Goal: Find specific page/section: Find specific page/section

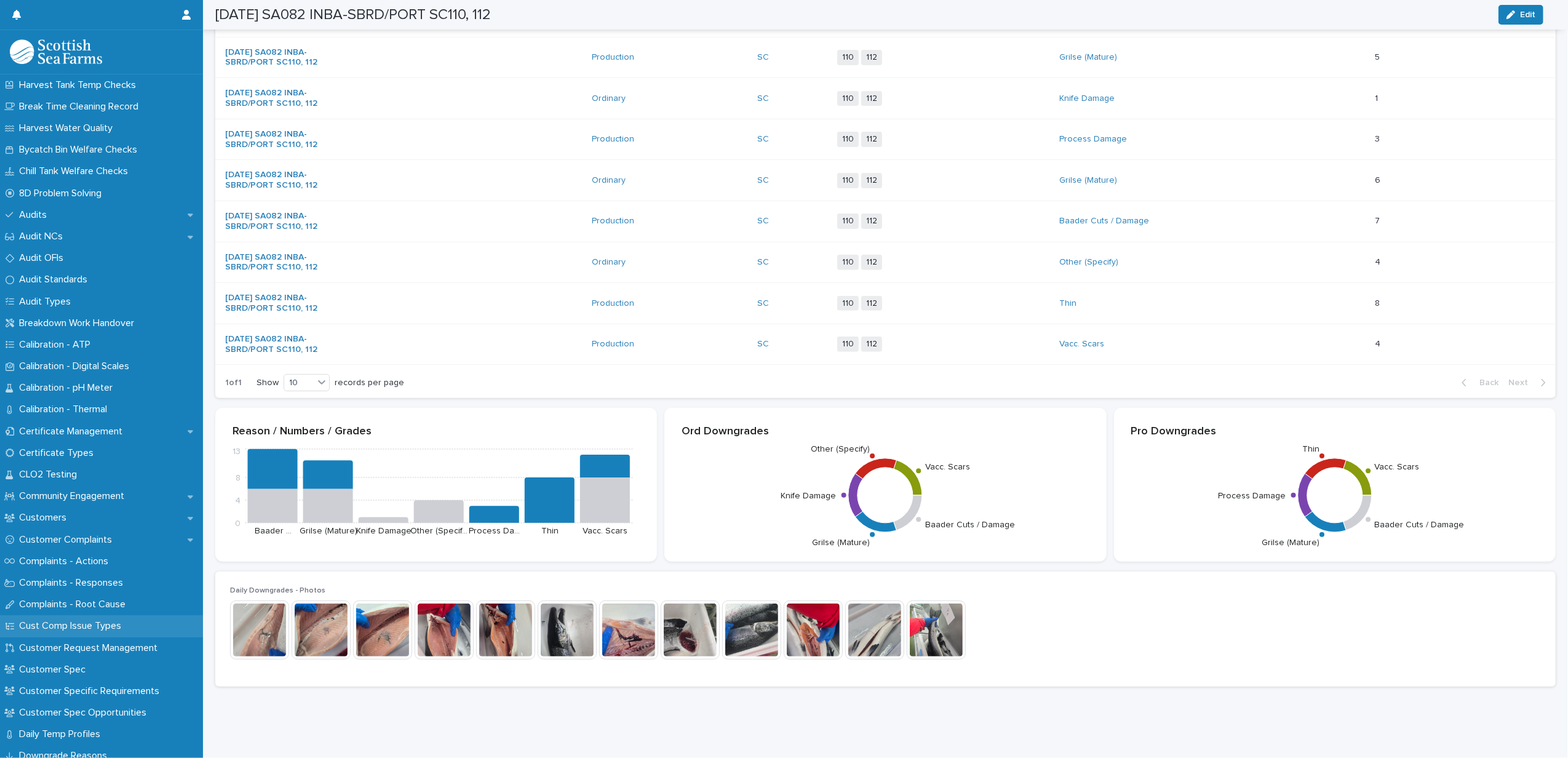
scroll to position [410, 0]
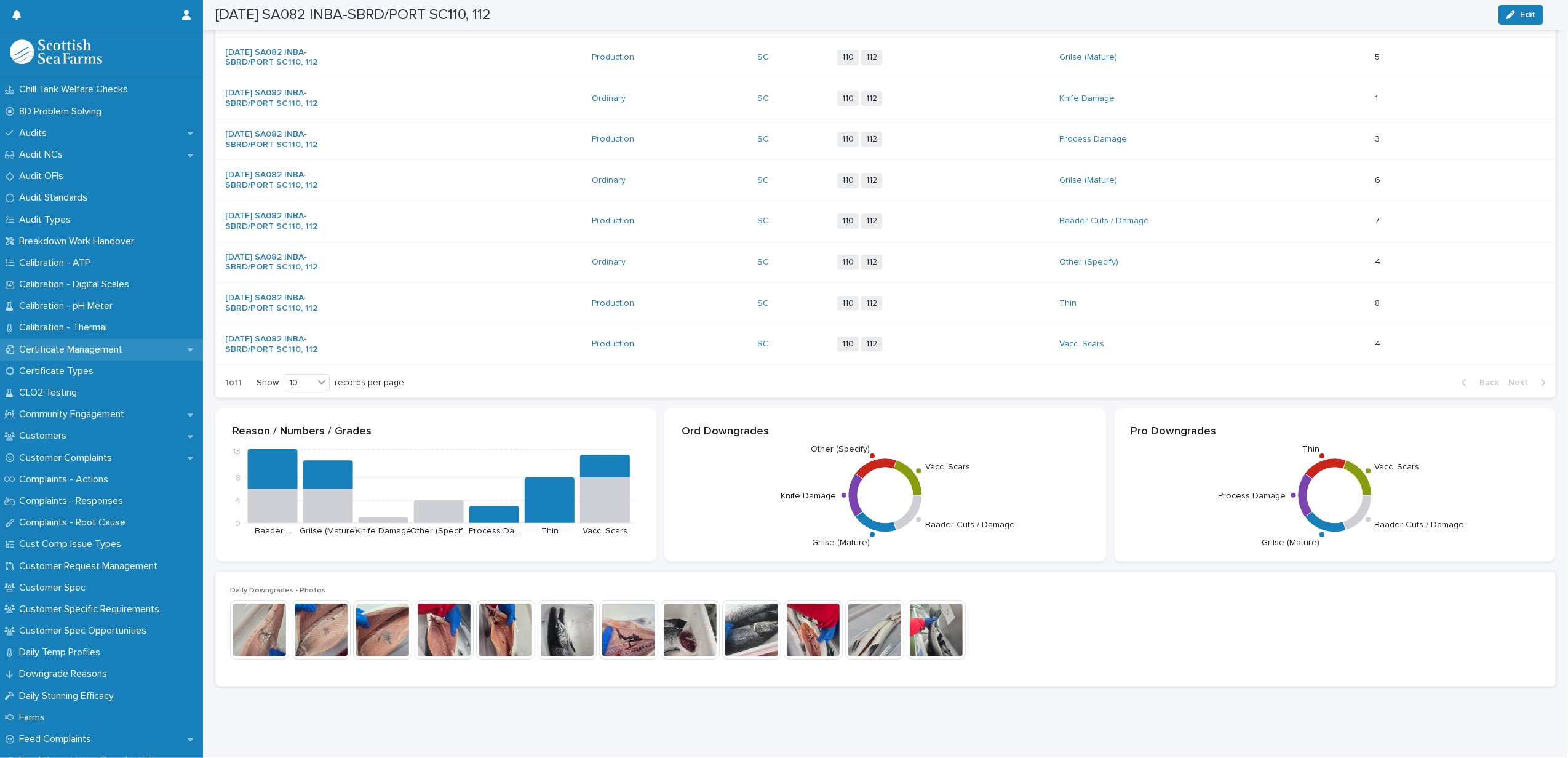
click at [38, 340] on div "Certificate Management" at bounding box center [101, 350] width 203 height 21
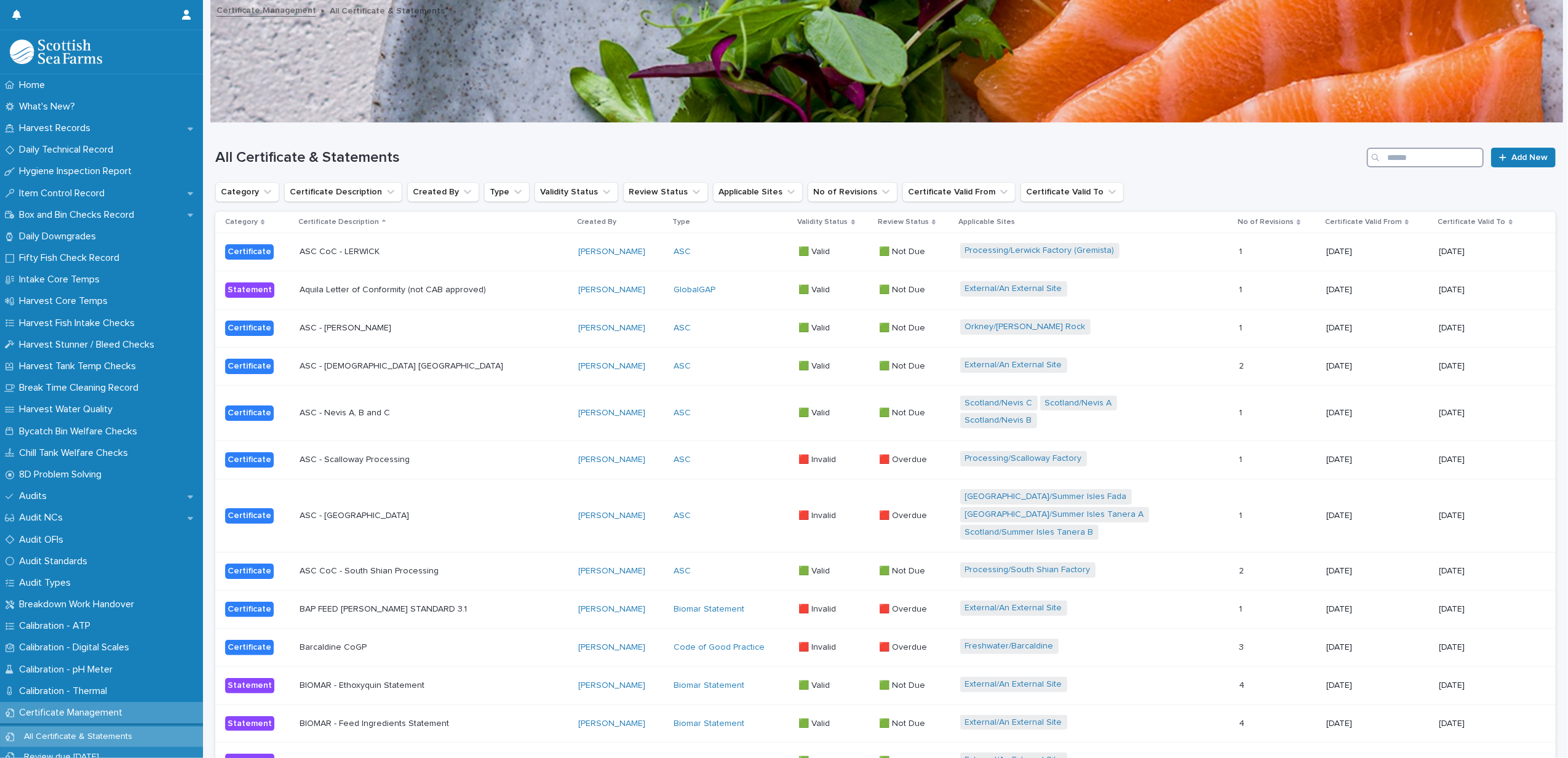
click at [1398, 148] on input "Search" at bounding box center [1425, 158] width 117 height 19
type input "*"
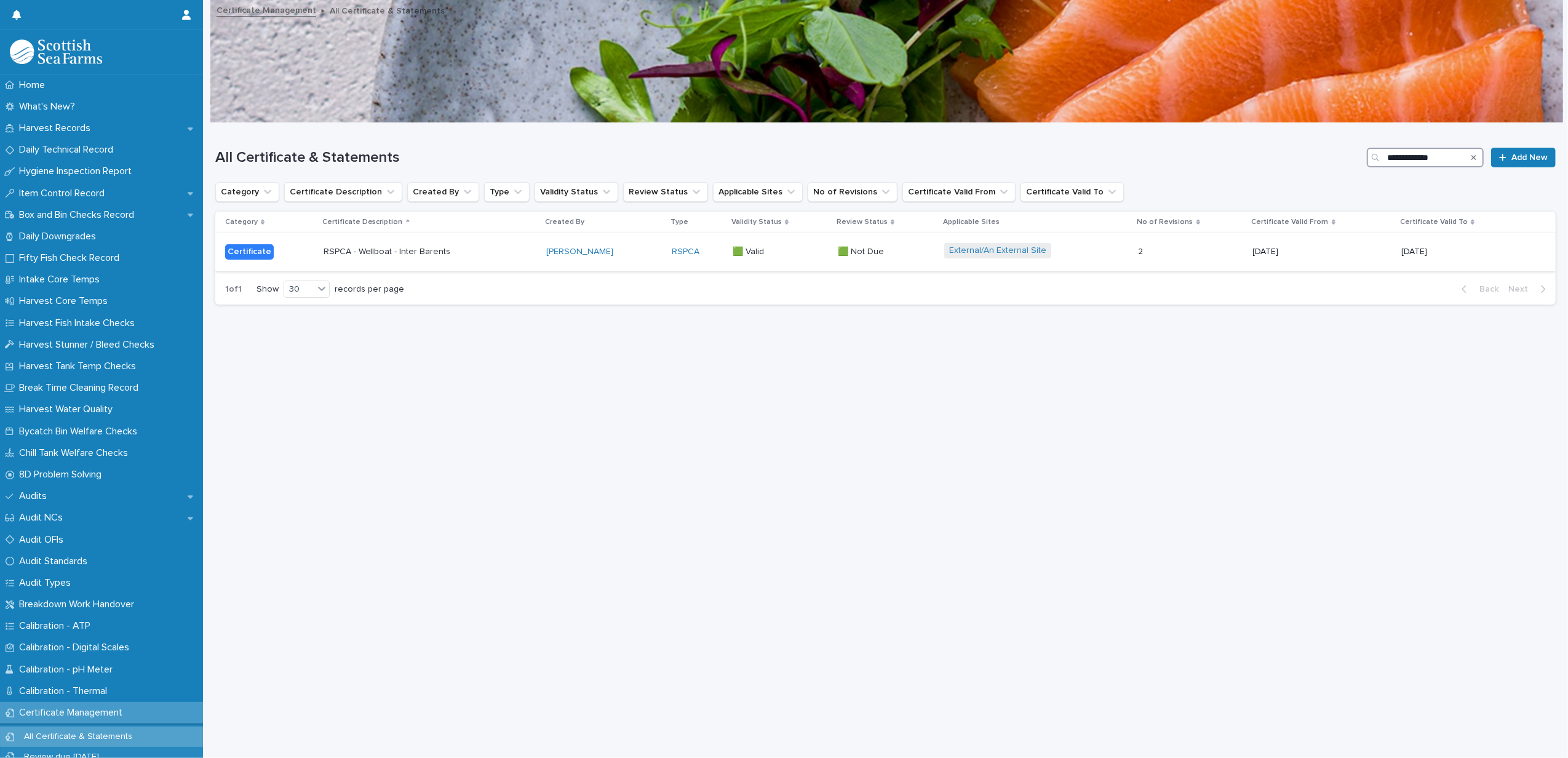
type input "**********"
click at [466, 266] on td "RSPCA - Wellboat - Inter Barents" at bounding box center [430, 252] width 223 height 38
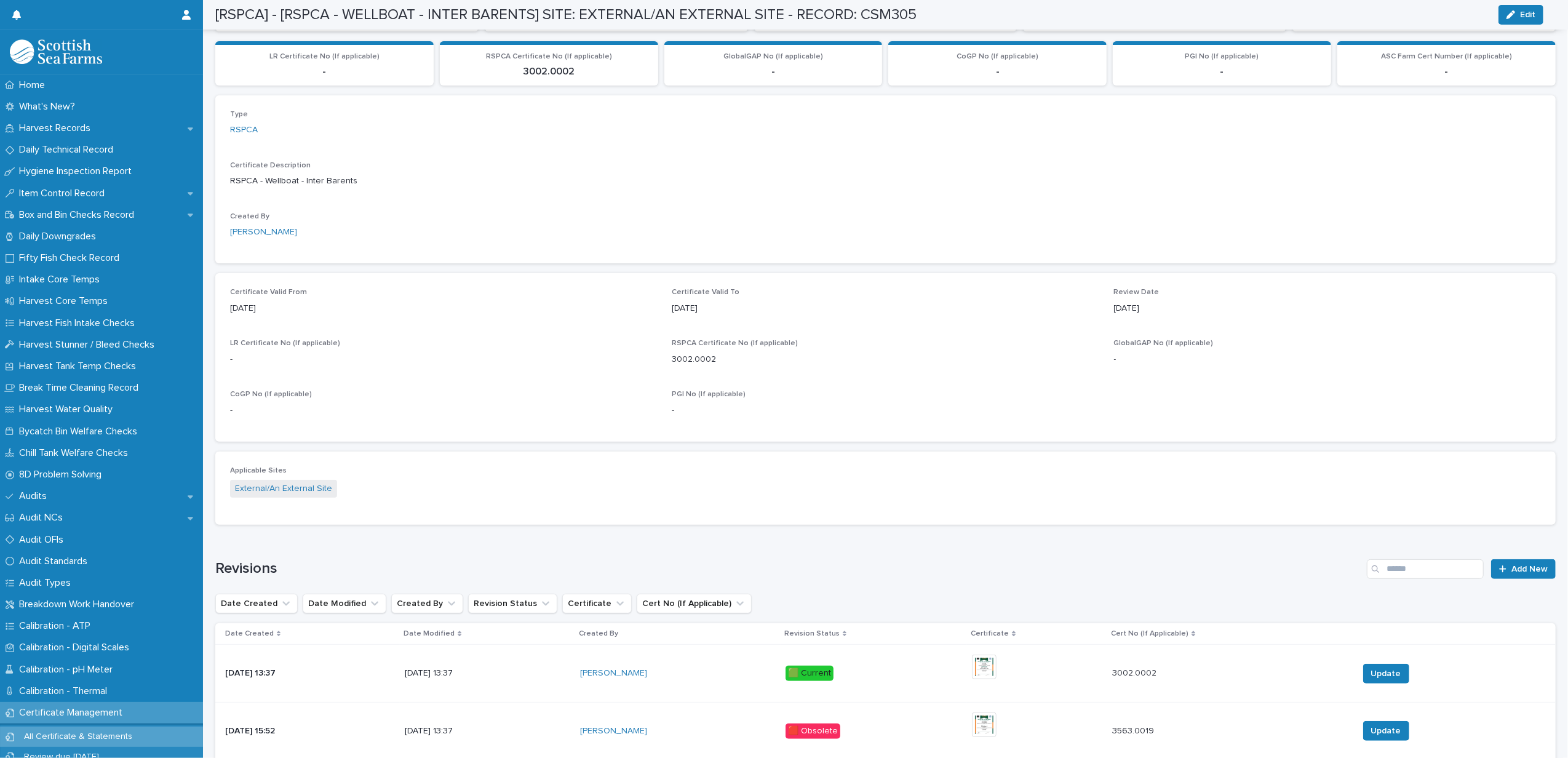
scroll to position [398, 0]
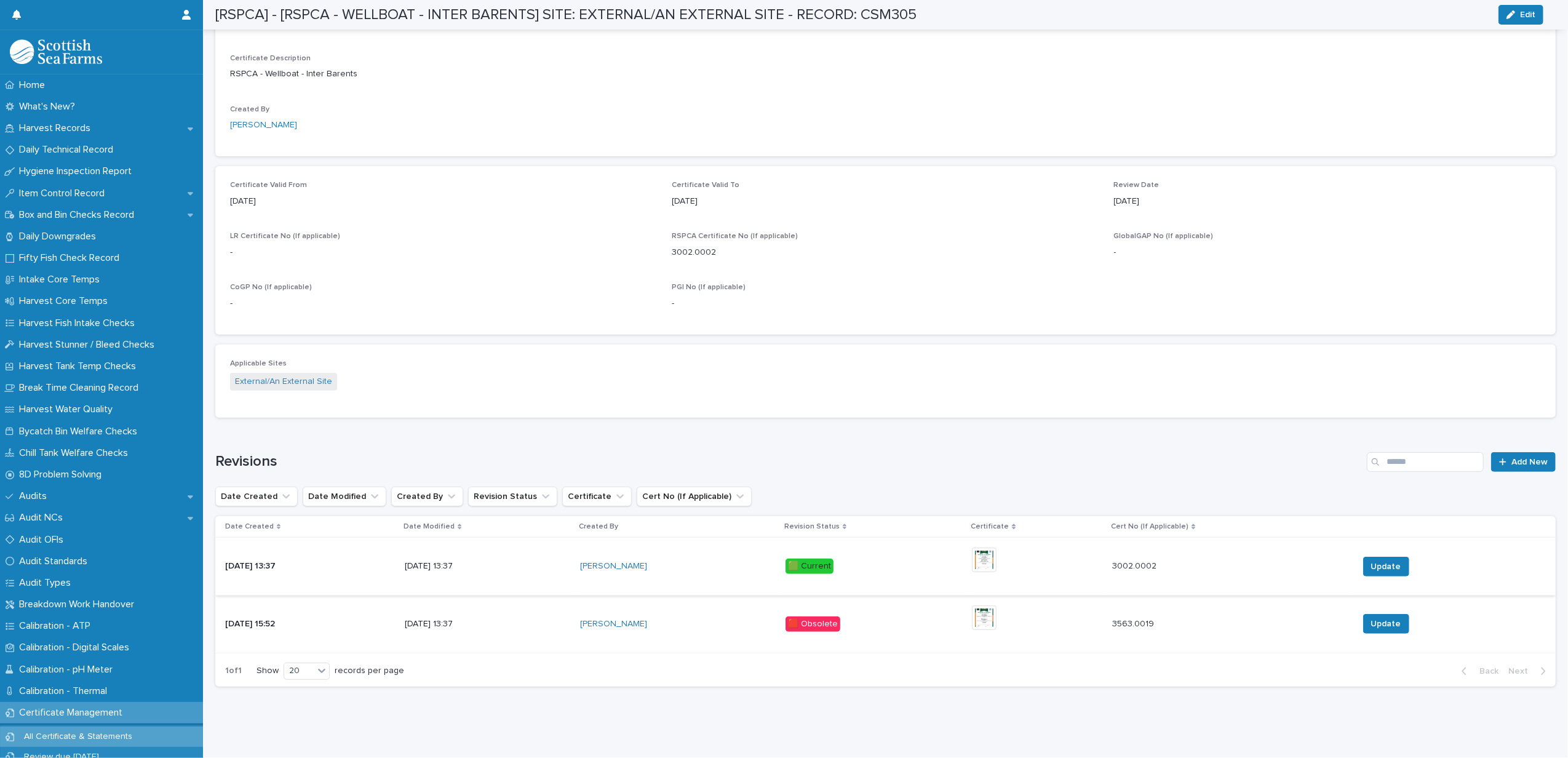
click at [992, 547] on img at bounding box center [985, 560] width 25 height 25
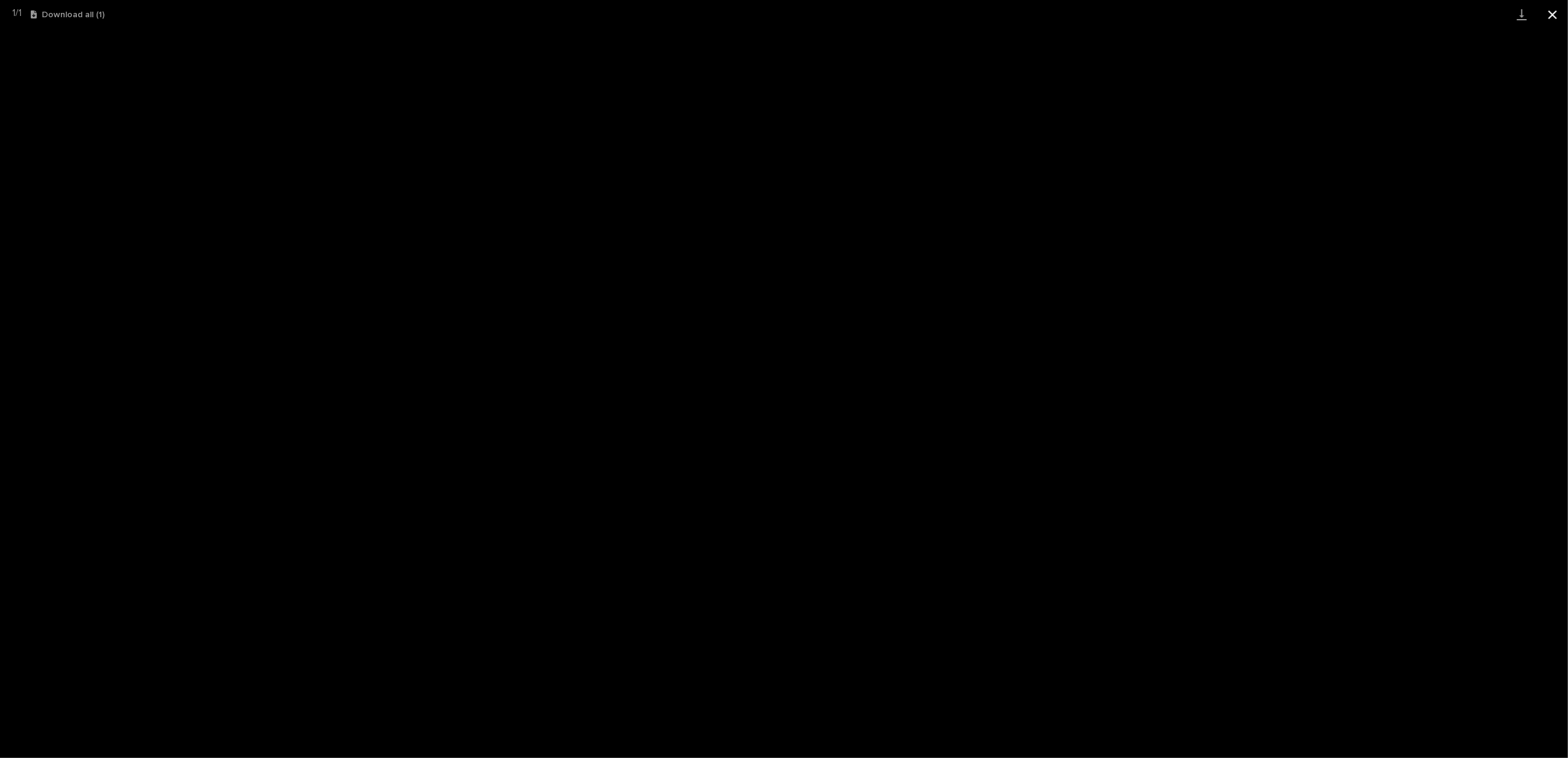
click at [1556, 8] on button "Close gallery" at bounding box center [1552, 14] width 31 height 29
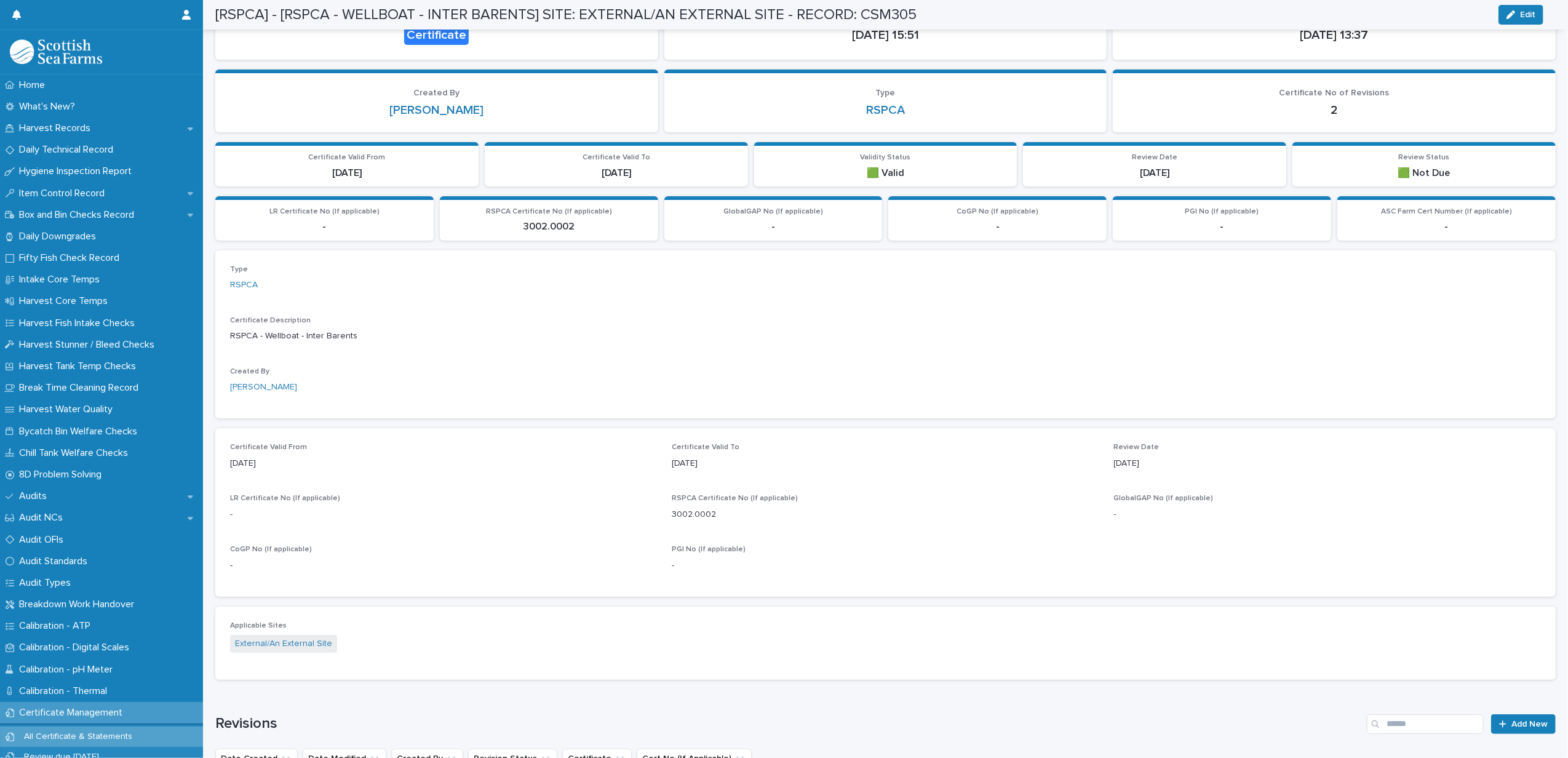
scroll to position [0, 0]
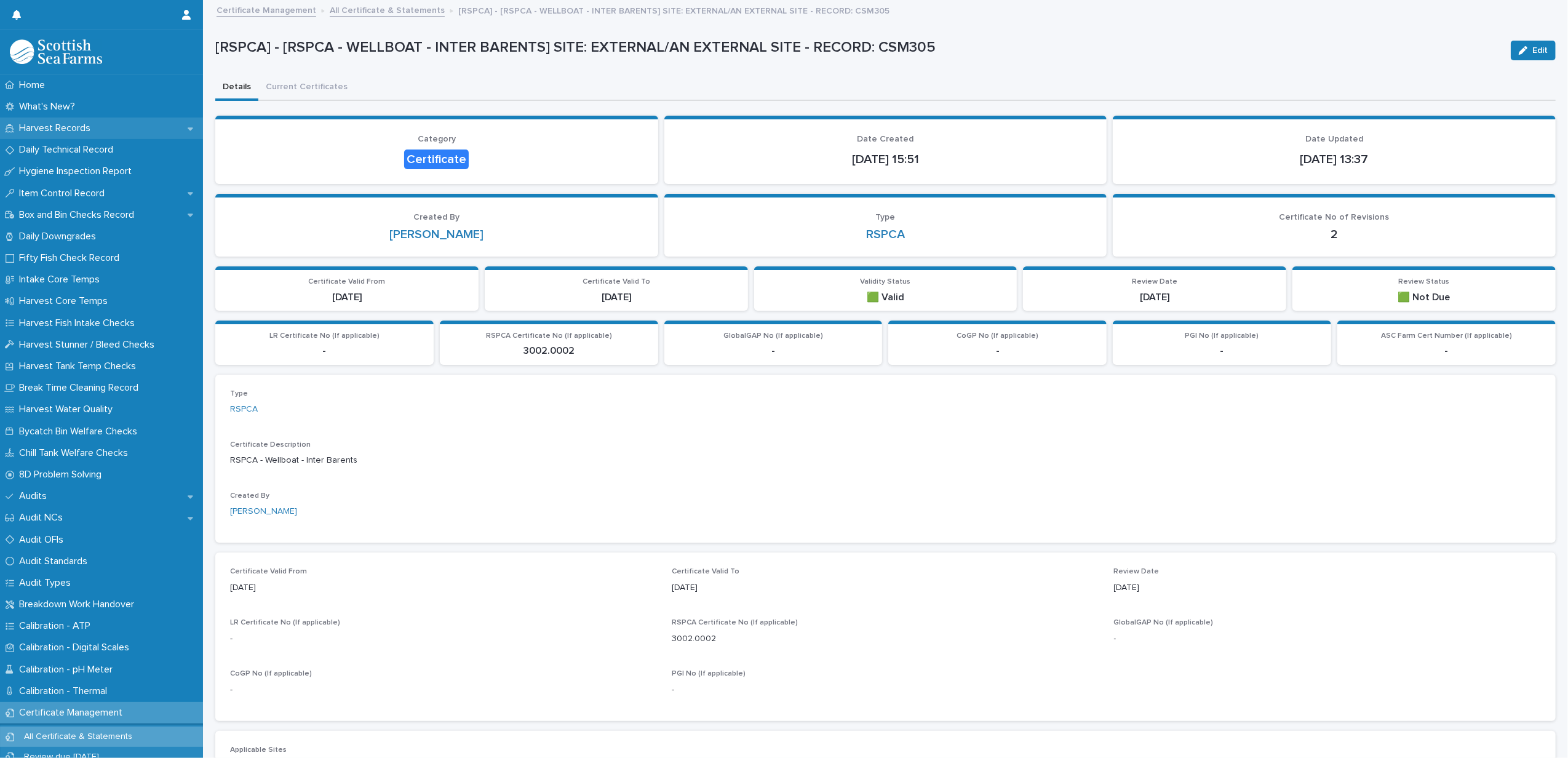
click at [45, 129] on p "Harvest Records" at bounding box center [57, 128] width 86 height 11
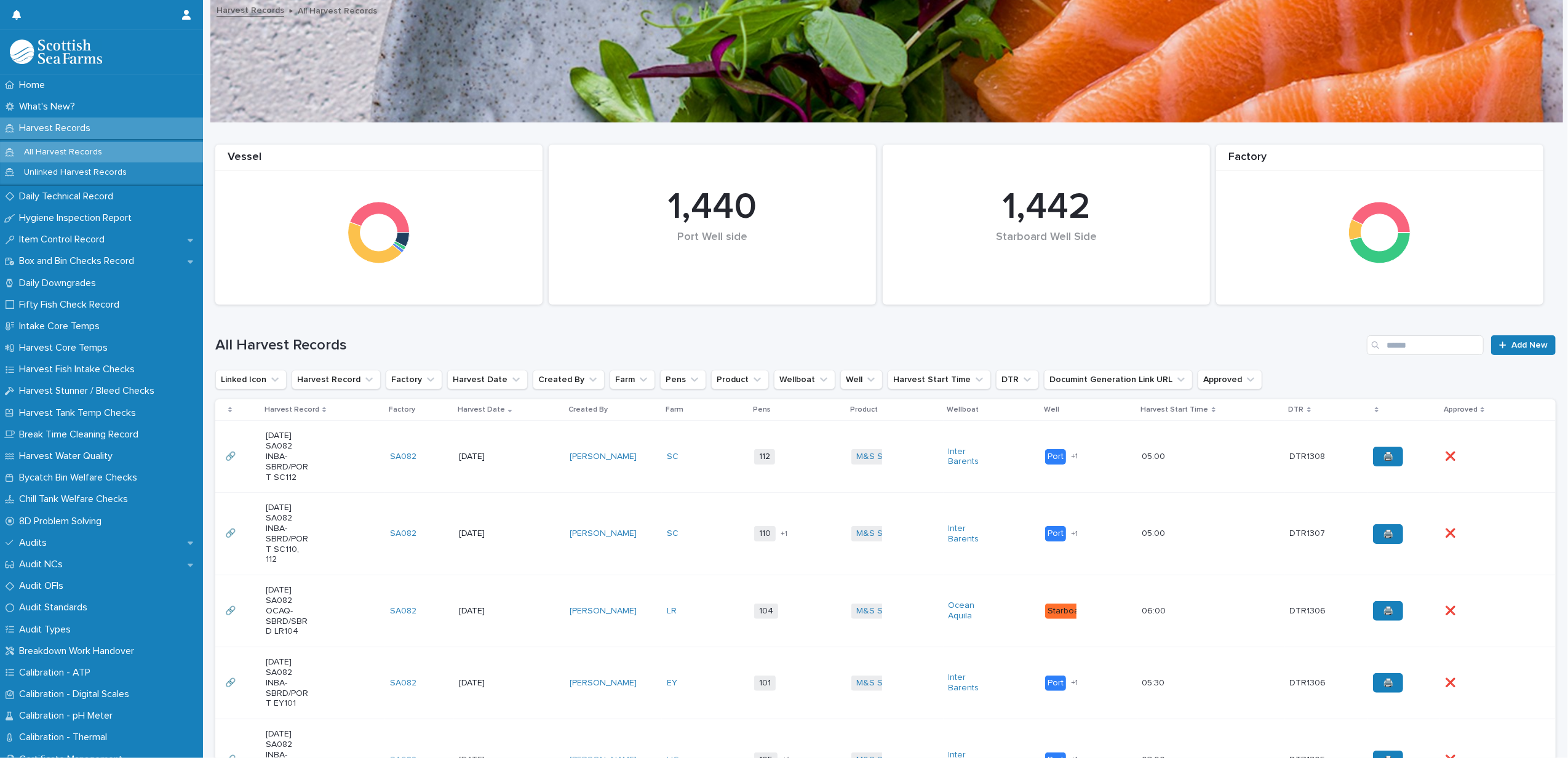
click at [619, 459] on div "[PERSON_NAME]" at bounding box center [613, 457] width 87 height 20
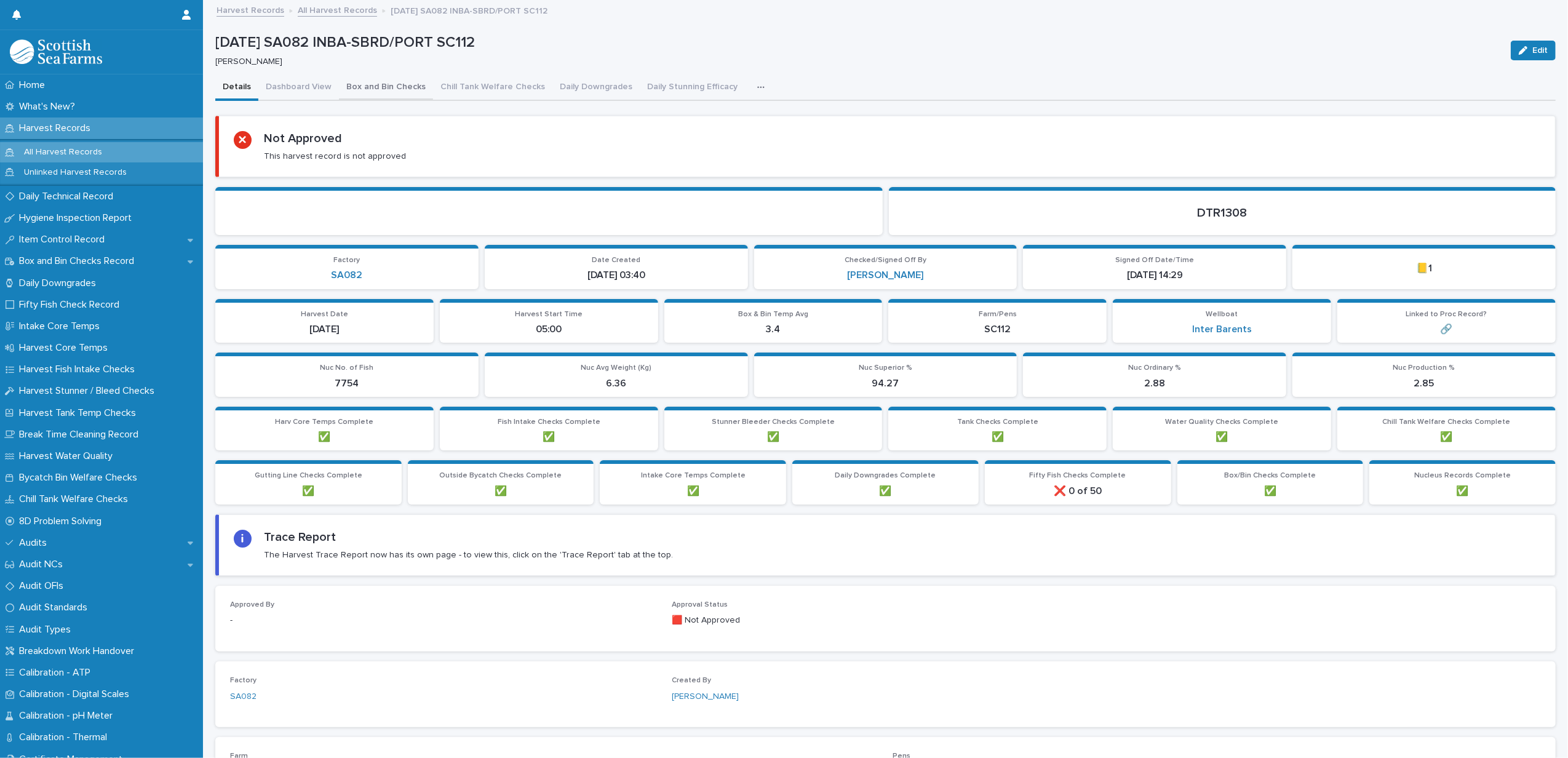
click at [294, 83] on button "Dashboard View" at bounding box center [298, 87] width 80 height 26
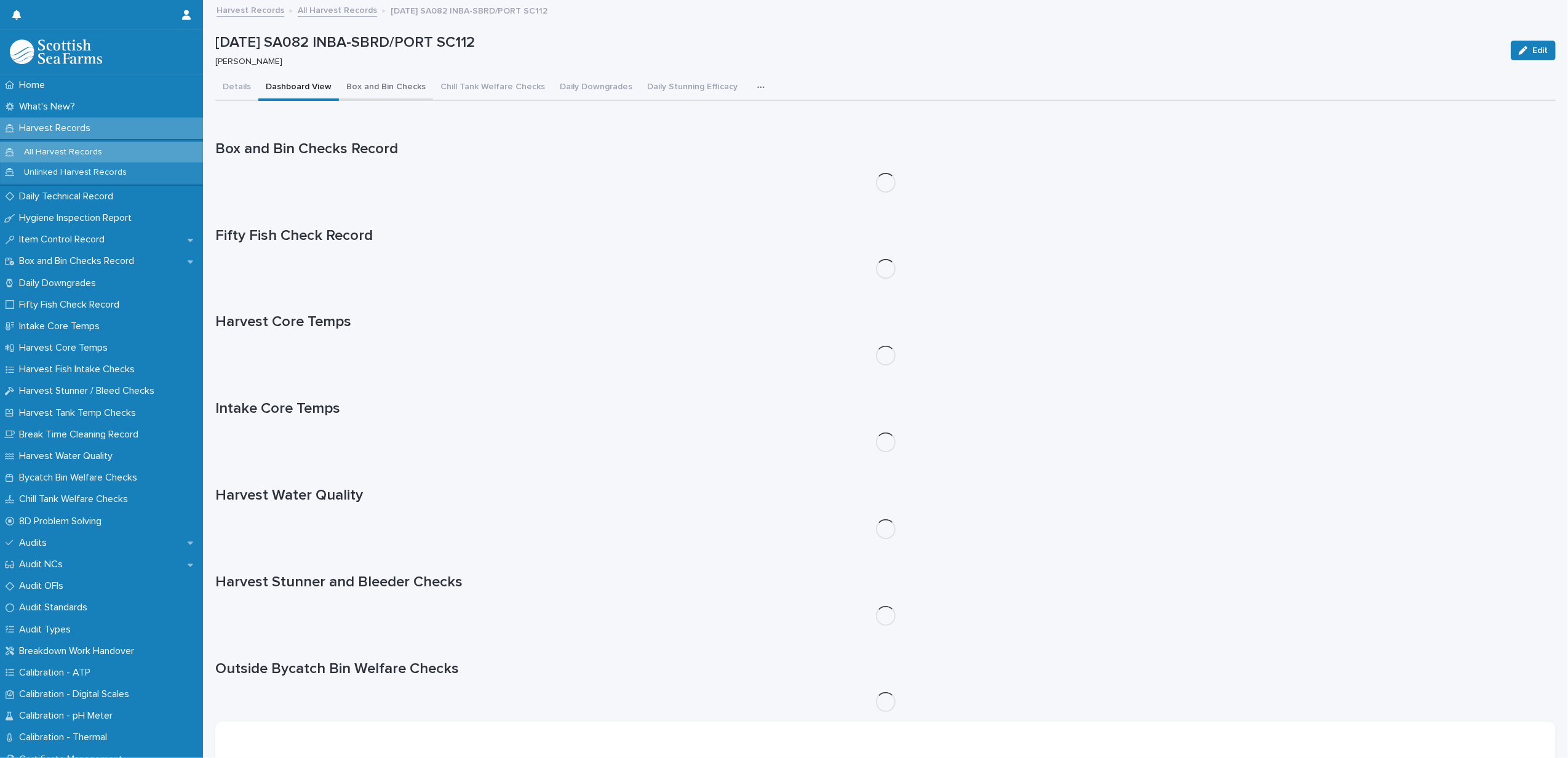
click at [377, 86] on button "Box and Bin Checks" at bounding box center [386, 87] width 94 height 26
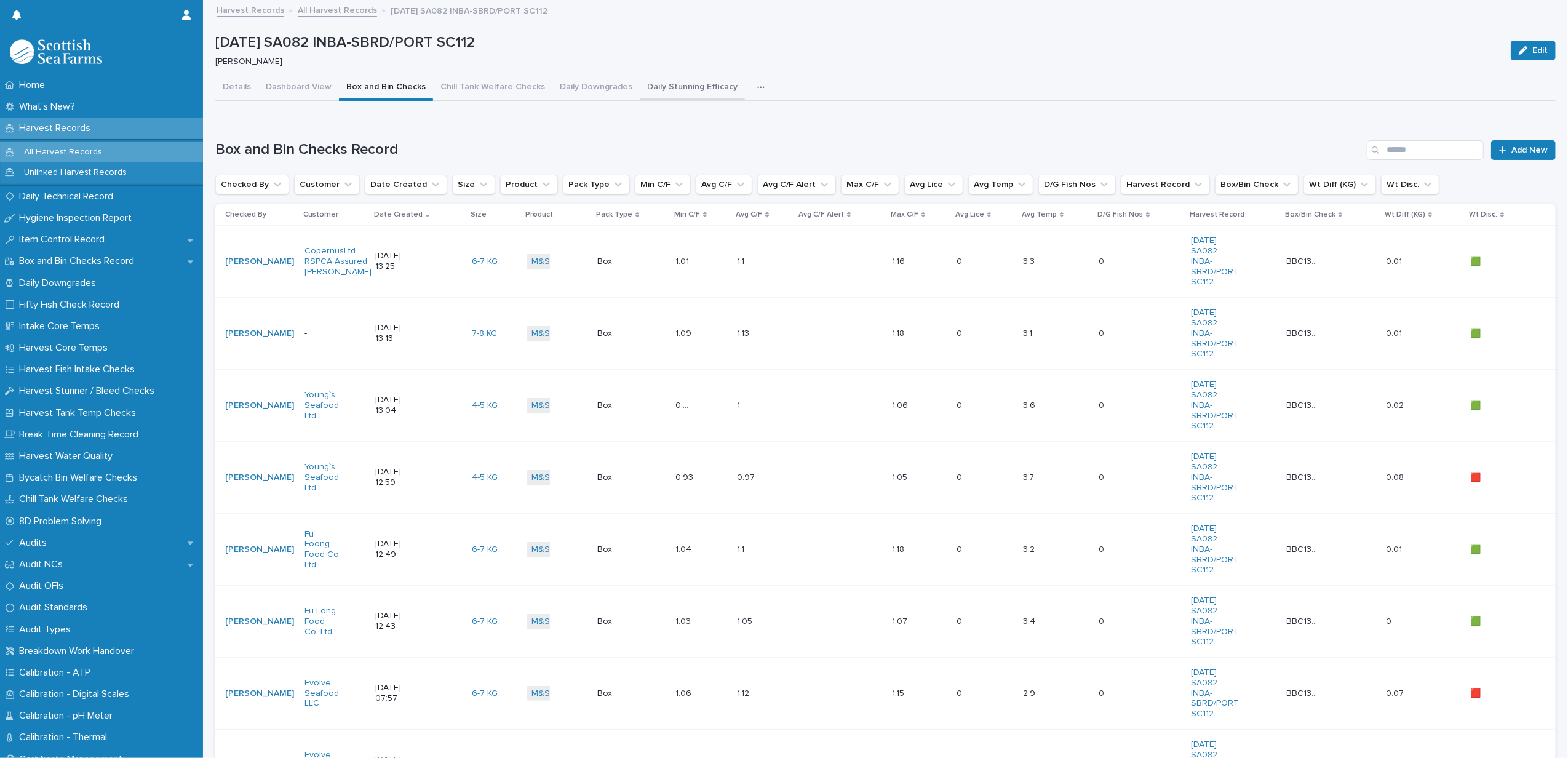
click at [640, 89] on button "Daily Stunning Efficacy" at bounding box center [692, 87] width 105 height 26
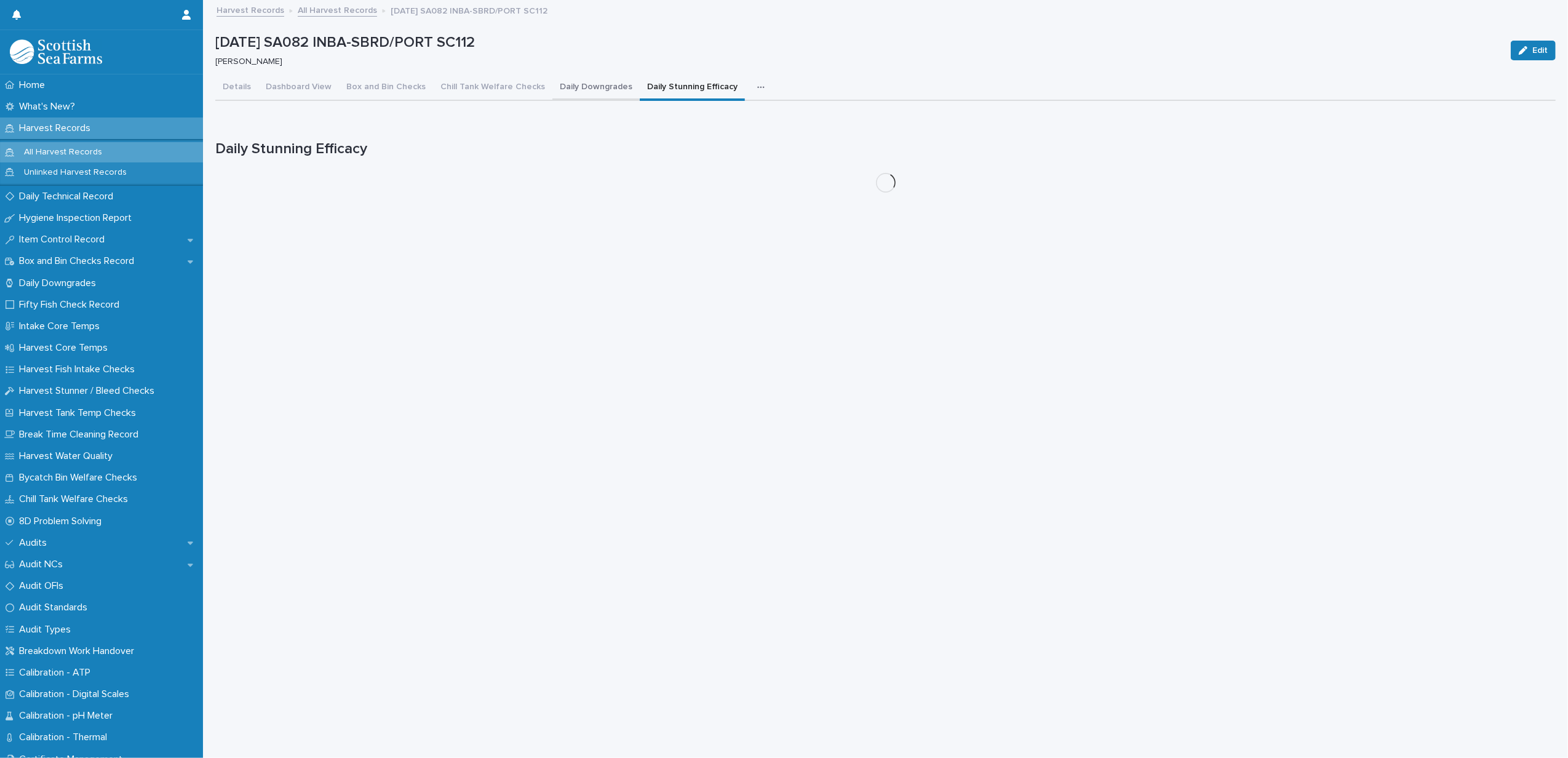
click at [603, 87] on button "Daily Downgrades" at bounding box center [596, 87] width 87 height 26
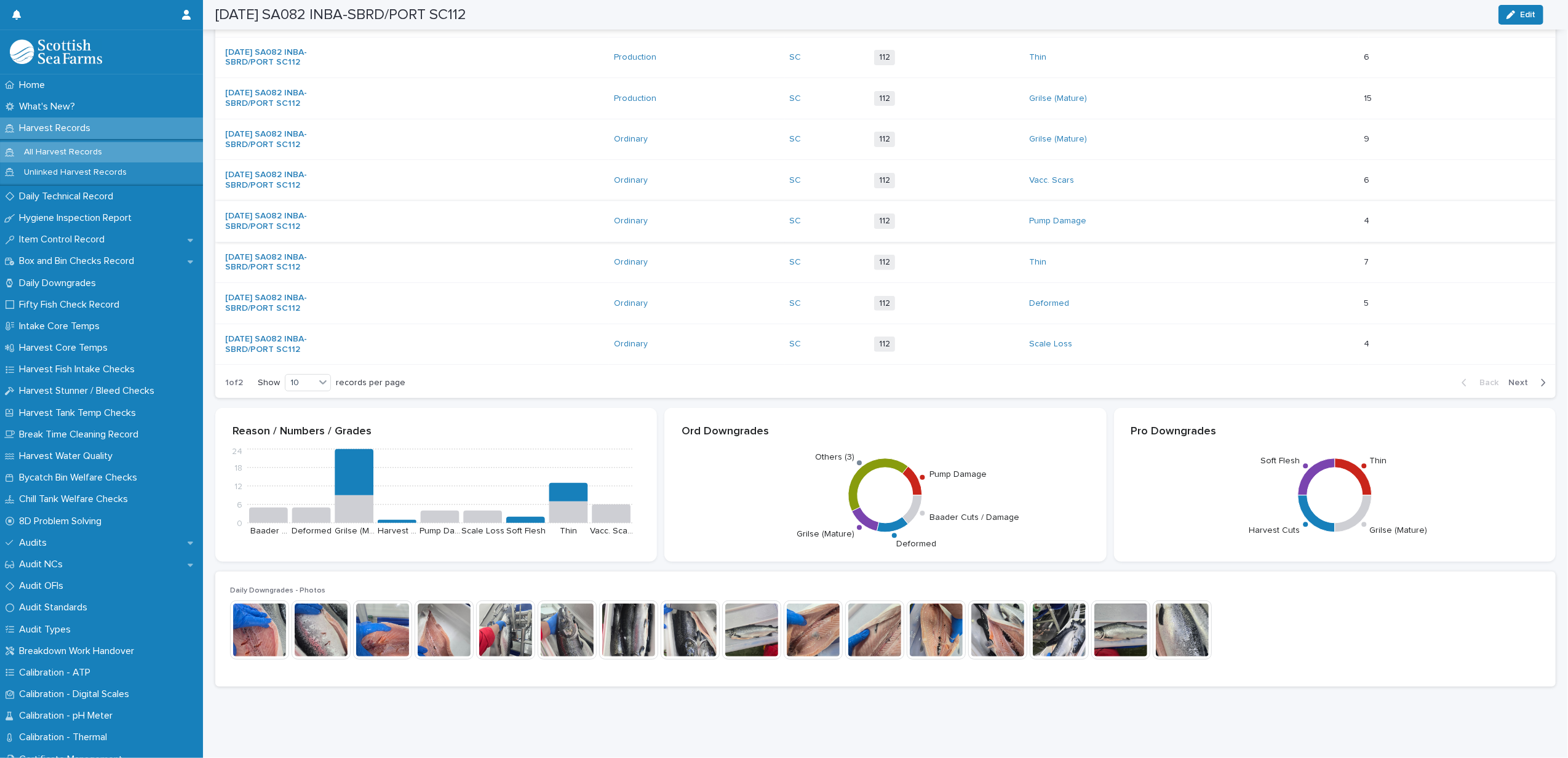
scroll to position [357, 0]
